Goal: Communication & Community: Answer question/provide support

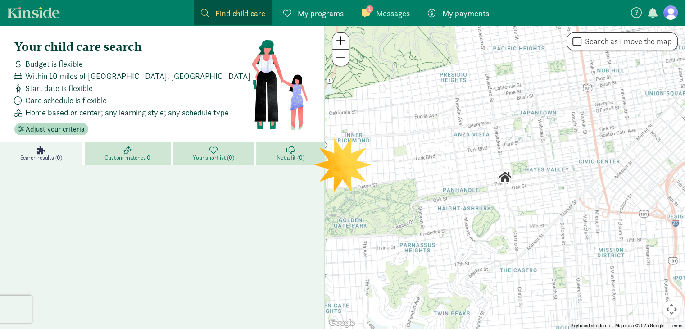
click at [396, 15] on span "Messages" at bounding box center [393, 13] width 34 height 12
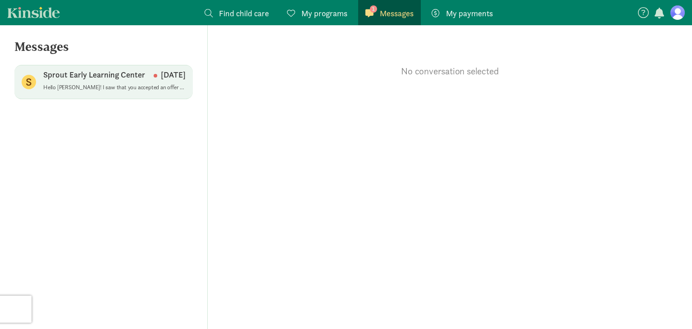
click at [146, 82] on div "Sprout Early Learning Center Sep 04" at bounding box center [114, 76] width 142 height 14
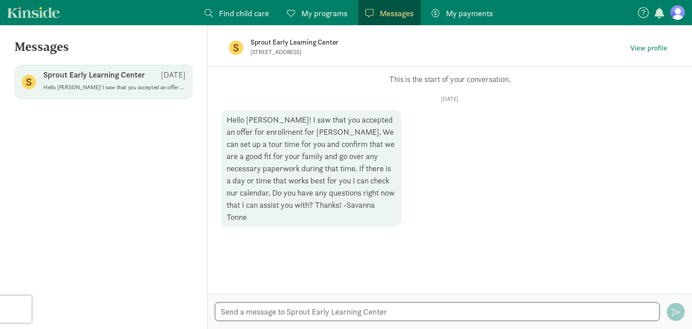
click at [263, 315] on textarea at bounding box center [437, 311] width 445 height 18
click at [377, 314] on textarea "Hello Savanna! My husband and I are both availabile" at bounding box center [437, 311] width 445 height 18
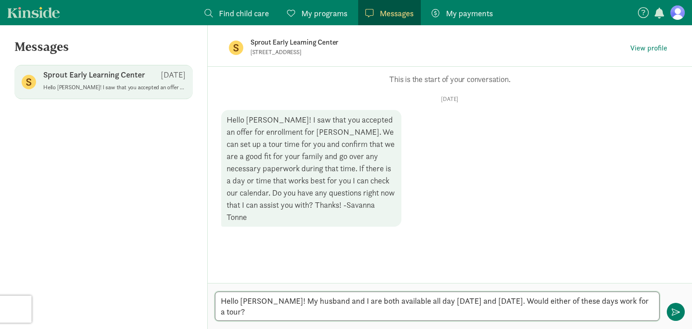
type textarea "Hello Savanna! My husband and I are both available all day next week Wednesday …"
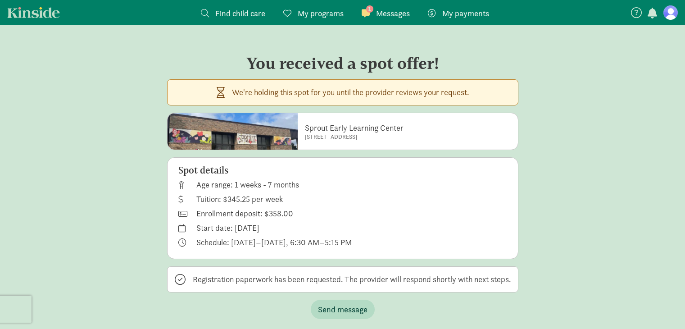
scroll to position [18, 0]
